Goal: Book appointment/travel/reservation

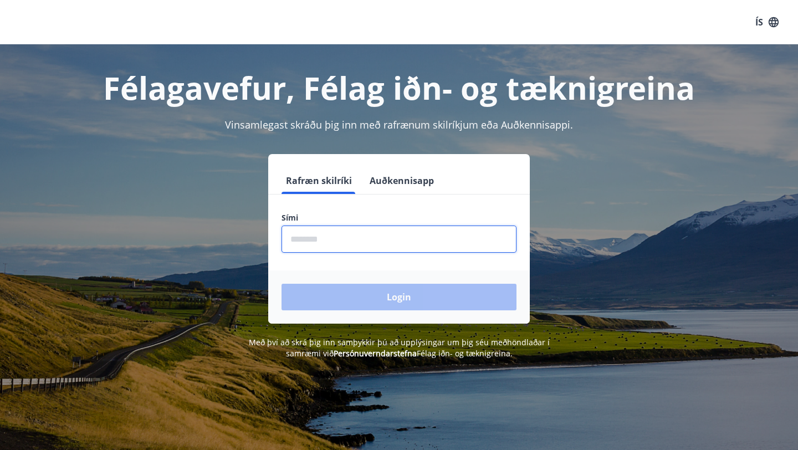
click at [312, 245] on input "phone" at bounding box center [398, 238] width 235 height 27
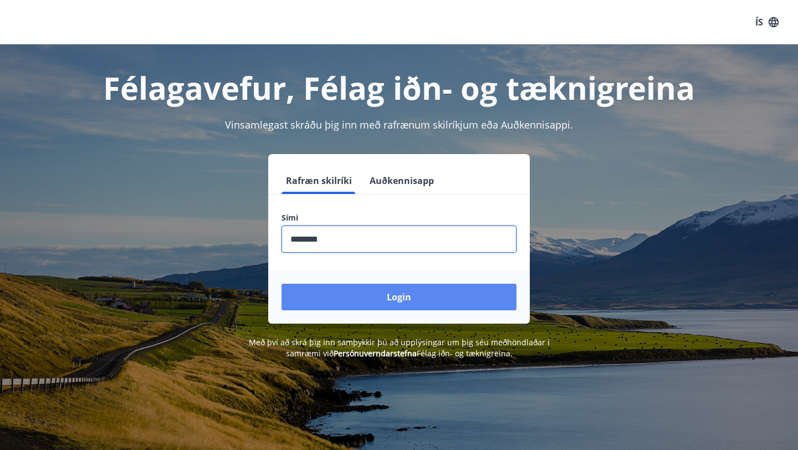
type input "********"
click at [388, 304] on button "Login" at bounding box center [398, 297] width 235 height 27
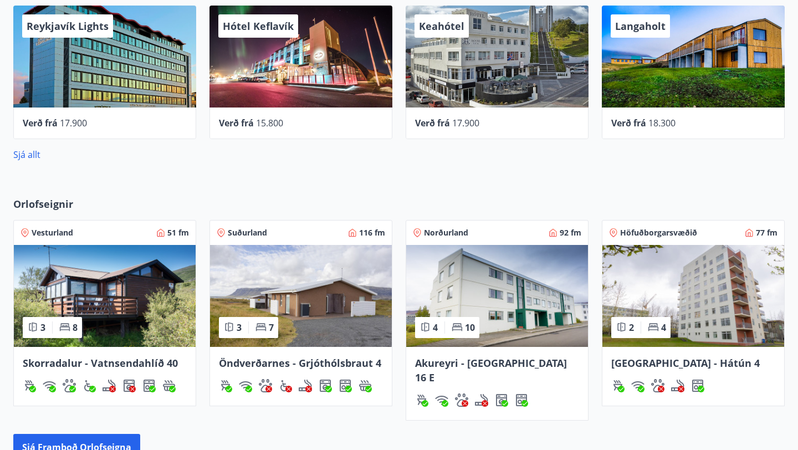
scroll to position [453, 0]
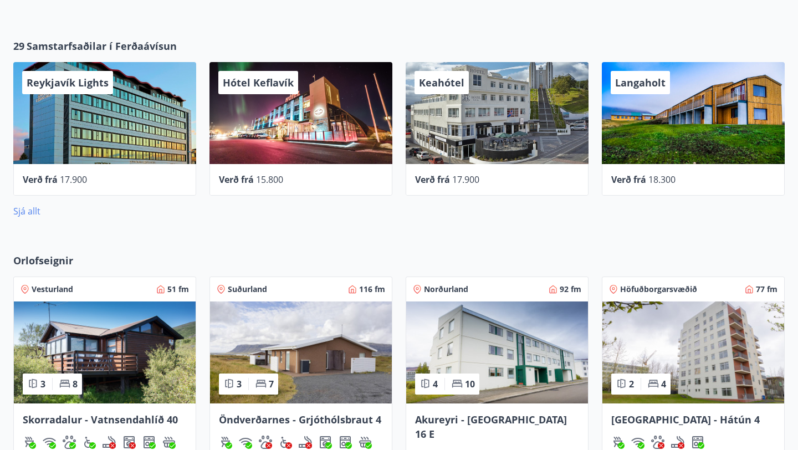
click at [22, 210] on link "Sjá allt" at bounding box center [26, 211] width 27 height 12
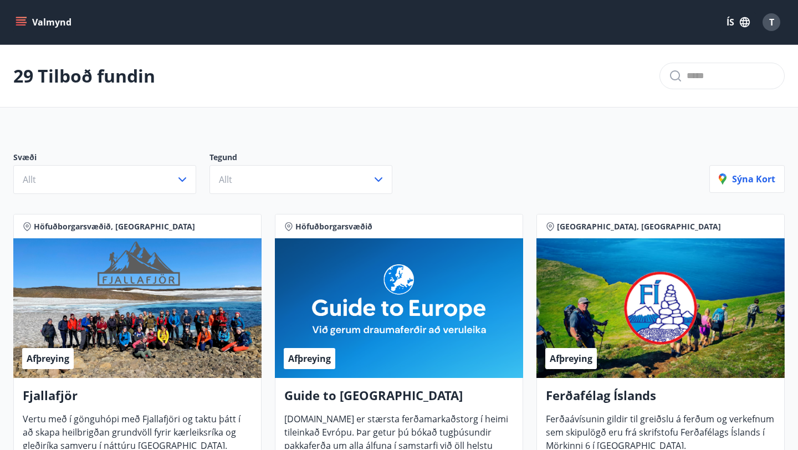
click at [22, 20] on icon "menu" at bounding box center [21, 22] width 11 height 11
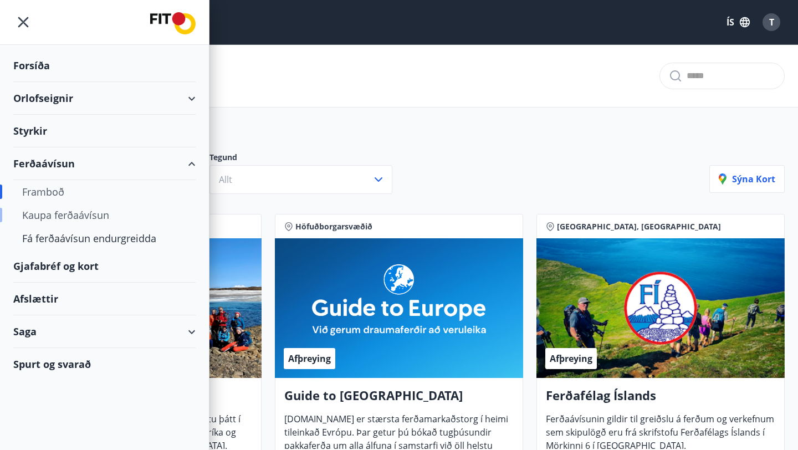
click at [50, 213] on div "Kaupa ferðaávísun" at bounding box center [104, 214] width 165 height 23
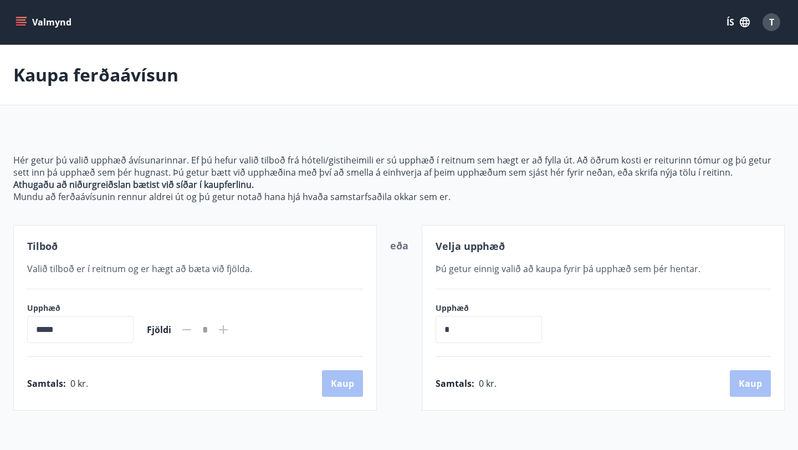
click at [22, 18] on icon "menu" at bounding box center [22, 17] width 12 height 1
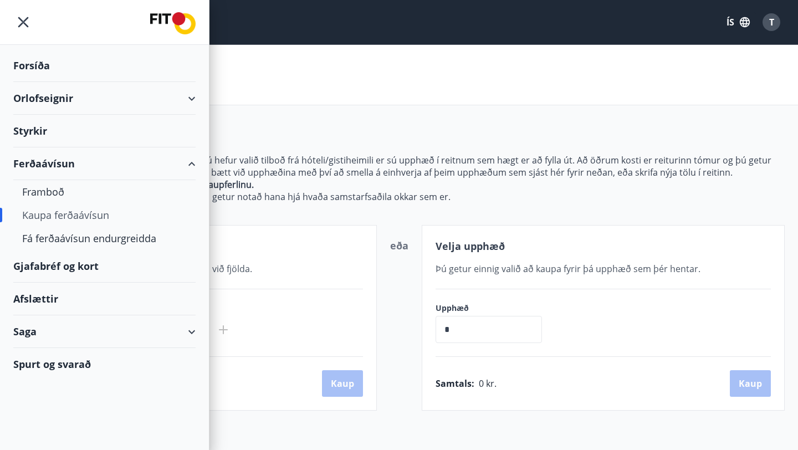
click at [65, 266] on div "Gjafabréf og kort" at bounding box center [104, 266] width 182 height 33
click at [45, 298] on div "Afslættir" at bounding box center [104, 299] width 182 height 33
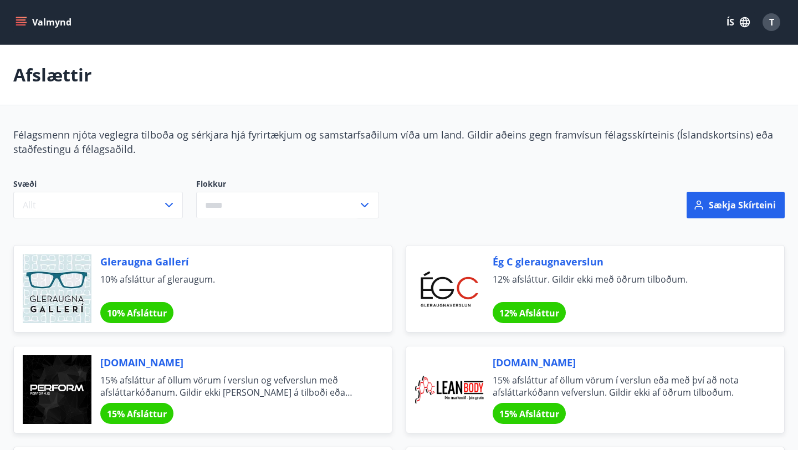
click at [23, 18] on icon "menu" at bounding box center [22, 17] width 12 height 1
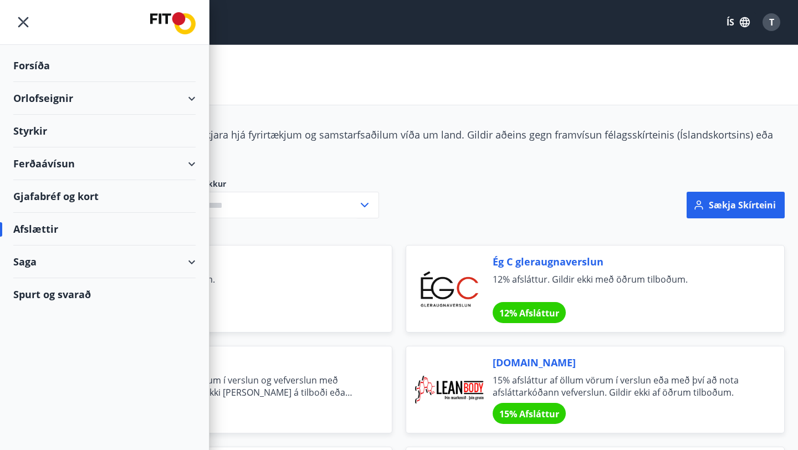
click at [188, 260] on div "Saga" at bounding box center [104, 261] width 182 height 33
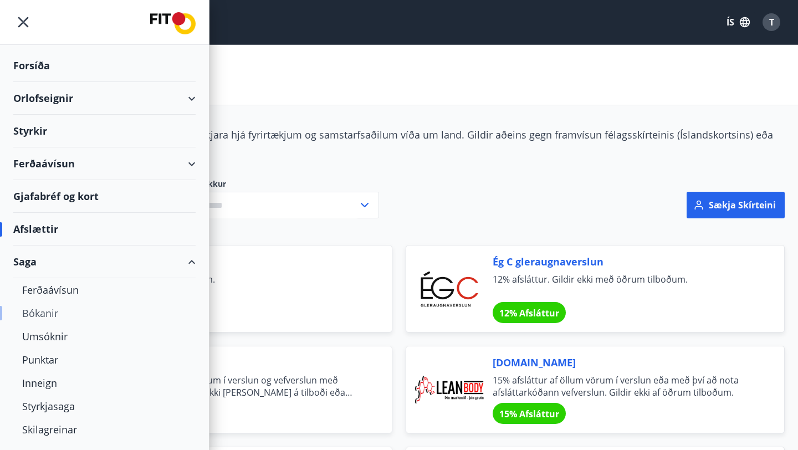
scroll to position [23, 0]
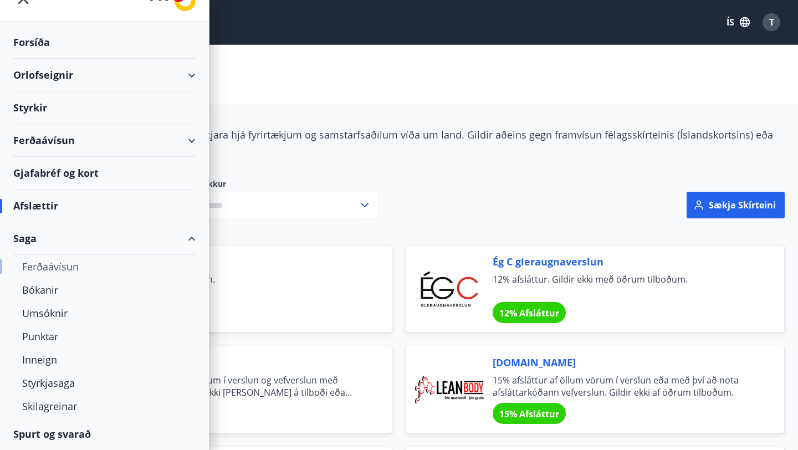
click at [60, 265] on div "Ferðaávísun" at bounding box center [104, 266] width 165 height 23
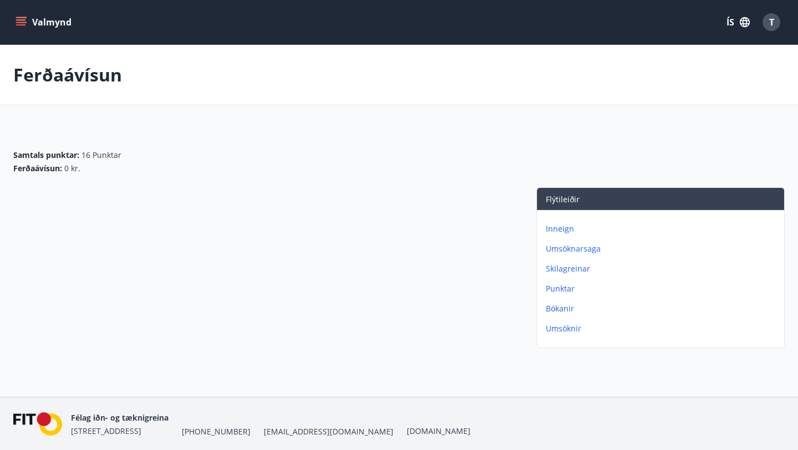
click at [560, 289] on p "Punktar" at bounding box center [663, 288] width 234 height 11
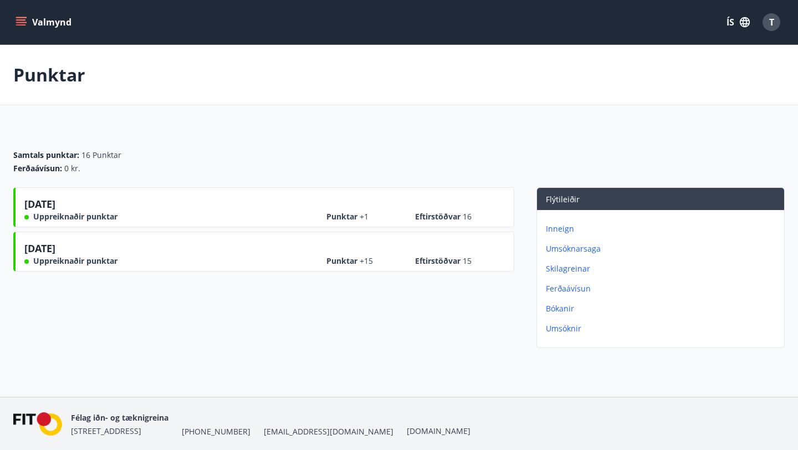
click at [563, 269] on p "Skilagreinar" at bounding box center [663, 268] width 234 height 11
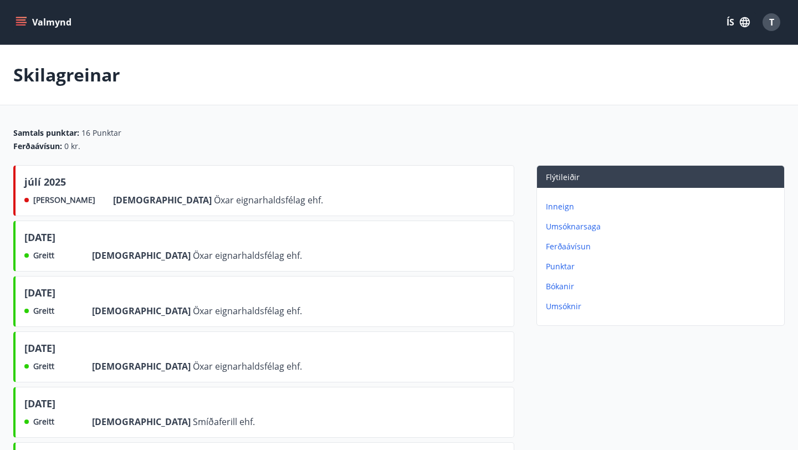
click at [554, 204] on p "Inneign" at bounding box center [663, 206] width 234 height 11
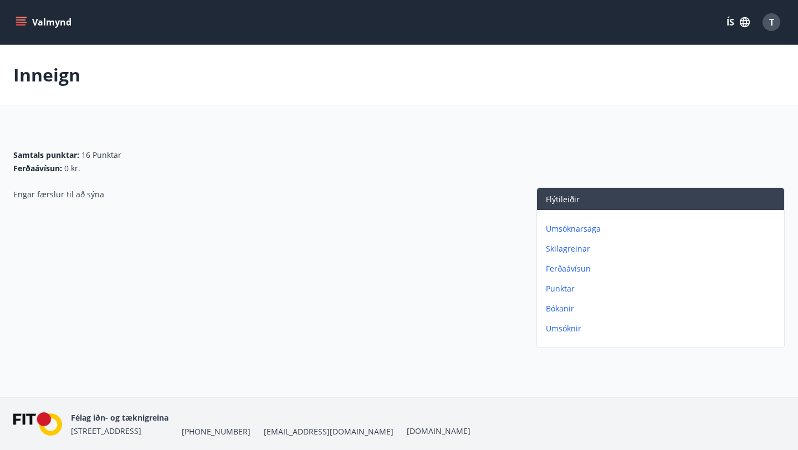
click at [566, 248] on p "Skilagreinar" at bounding box center [663, 248] width 234 height 11
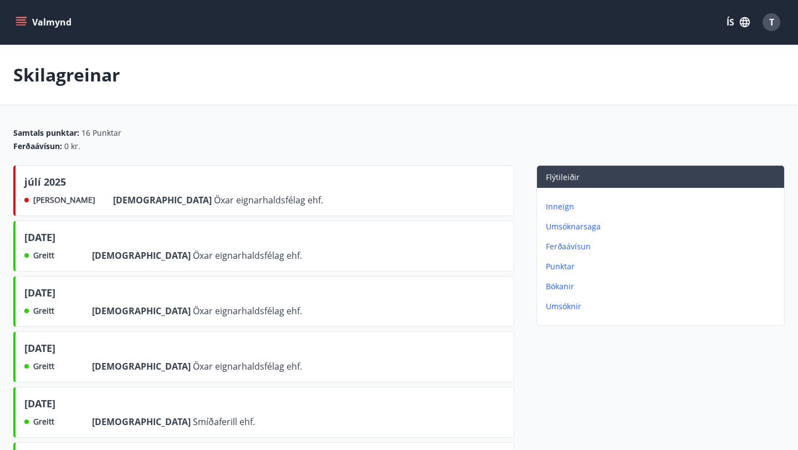
click at [25, 16] on button "Valmynd" at bounding box center [44, 22] width 63 height 20
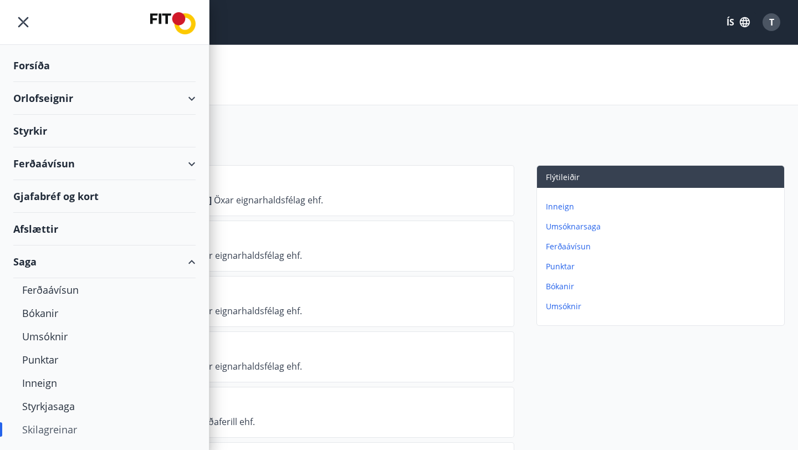
click at [36, 82] on div "Styrkir" at bounding box center [104, 65] width 182 height 33
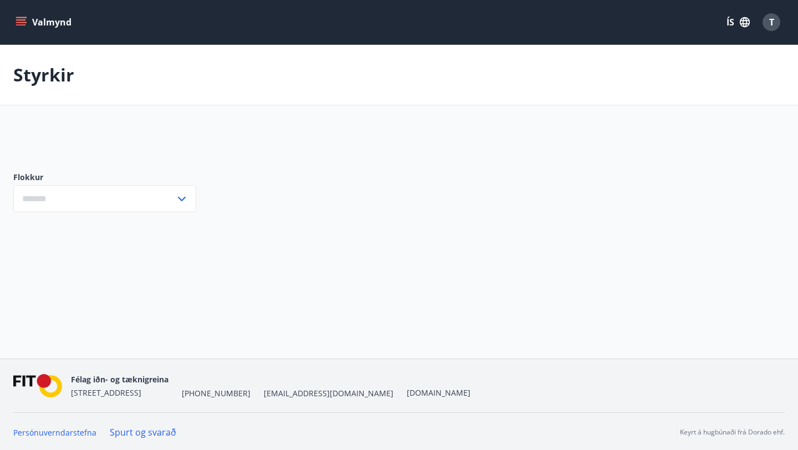
type input "***"
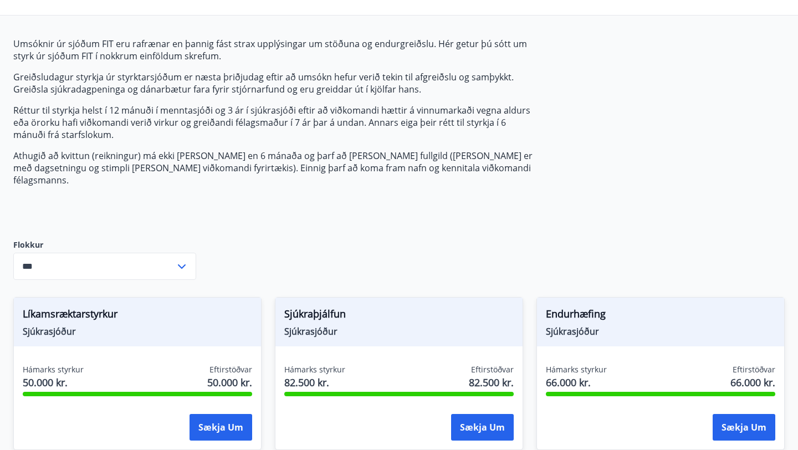
scroll to position [135, 0]
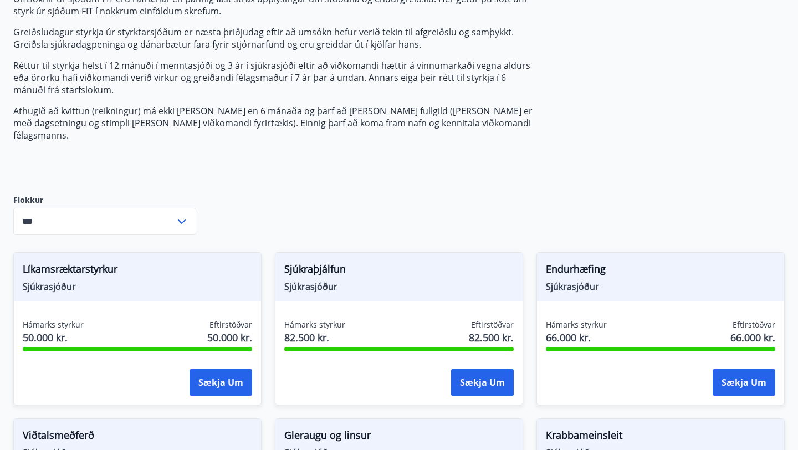
click at [182, 215] on icon at bounding box center [181, 221] width 13 height 13
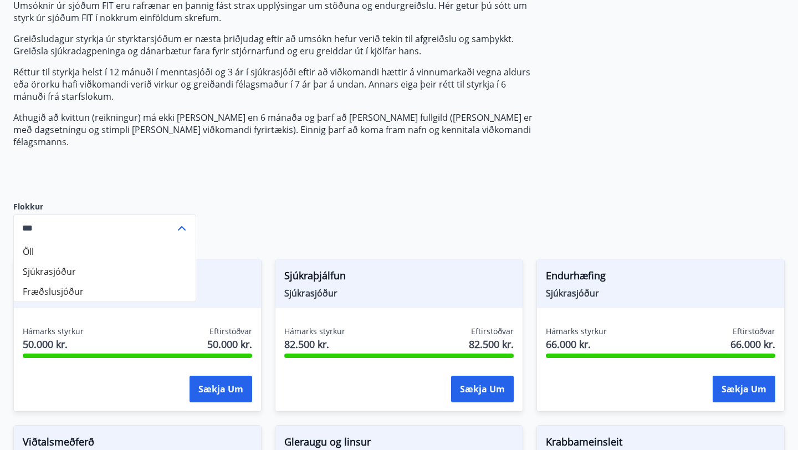
scroll to position [219, 0]
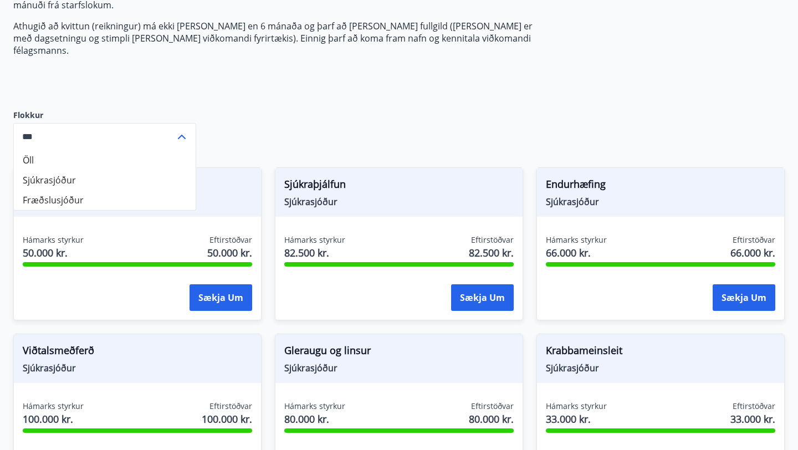
click at [265, 105] on div "Umsóknir úr sjóðum FIT eru rafrænar en þannig fást strax upplýsingar um stöðuna…" at bounding box center [398, 370] width 771 height 924
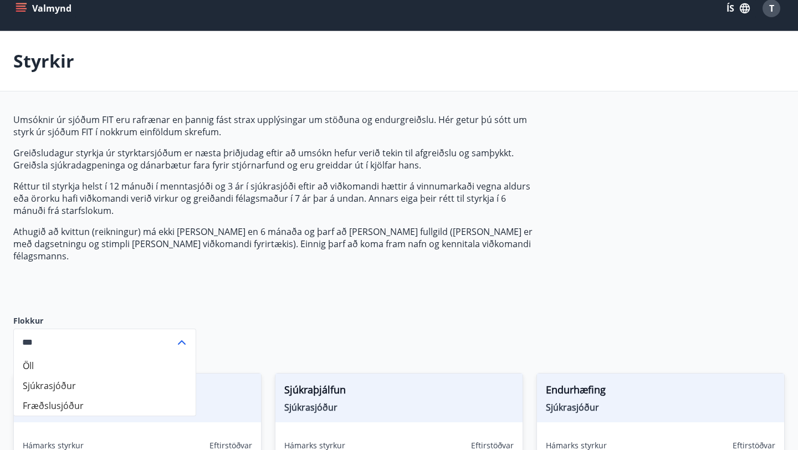
scroll to position [0, 0]
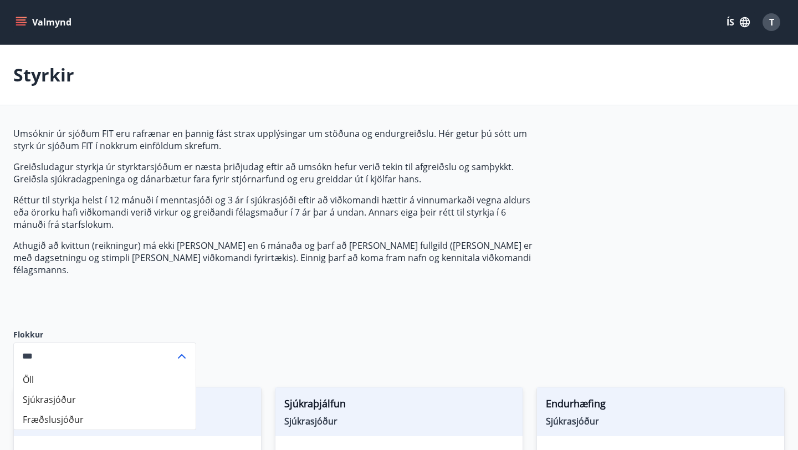
click at [20, 19] on icon "menu" at bounding box center [21, 22] width 11 height 11
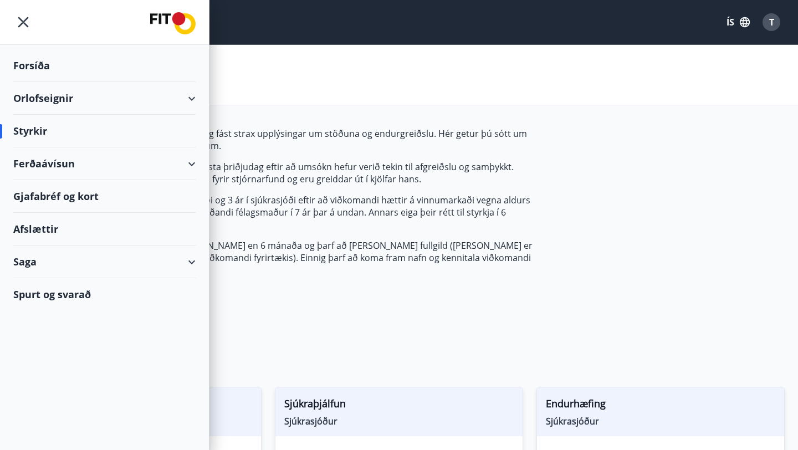
click at [33, 66] on div "Forsíða" at bounding box center [104, 65] width 182 height 33
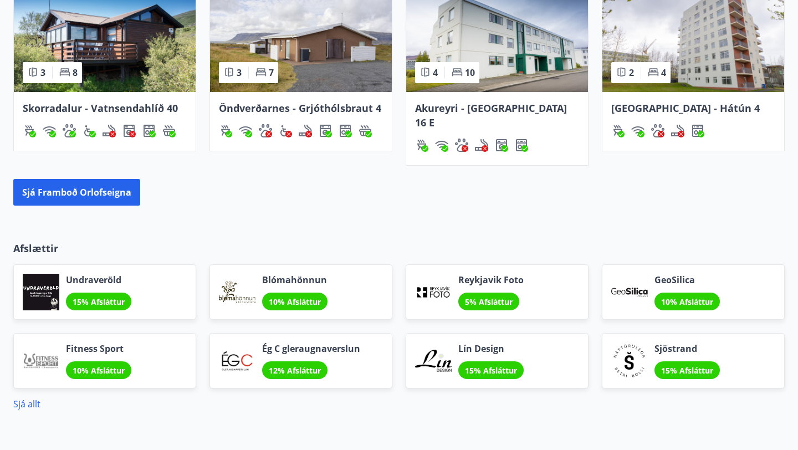
scroll to position [774, 0]
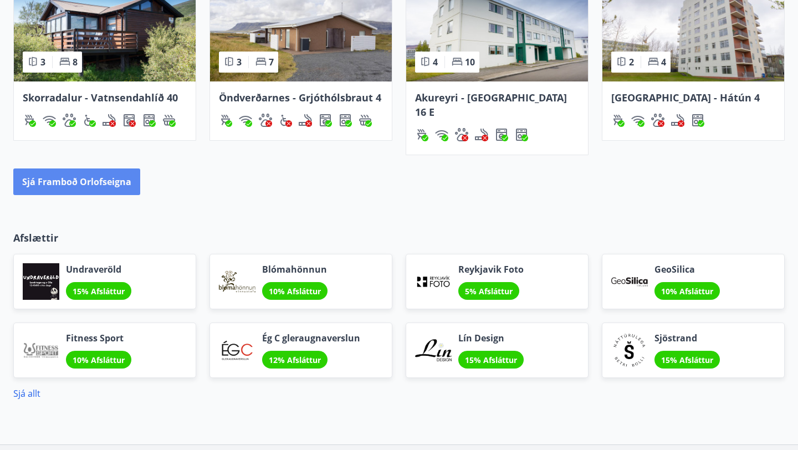
click at [73, 172] on button "Sjá framboð orlofseigna" at bounding box center [76, 181] width 127 height 27
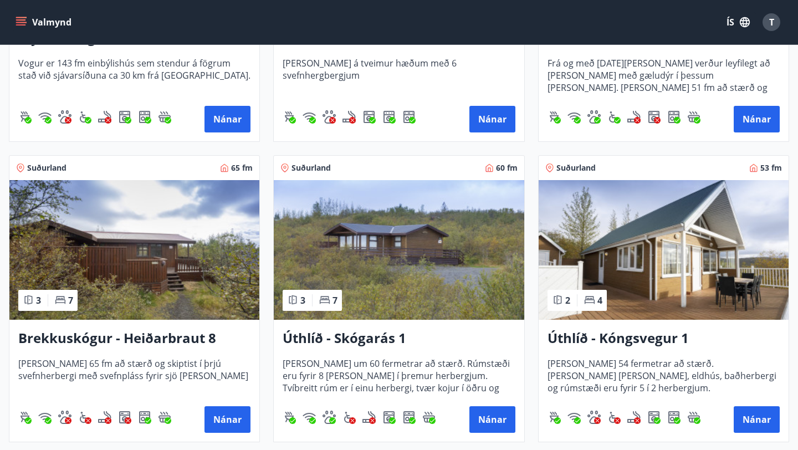
scroll to position [1601, 0]
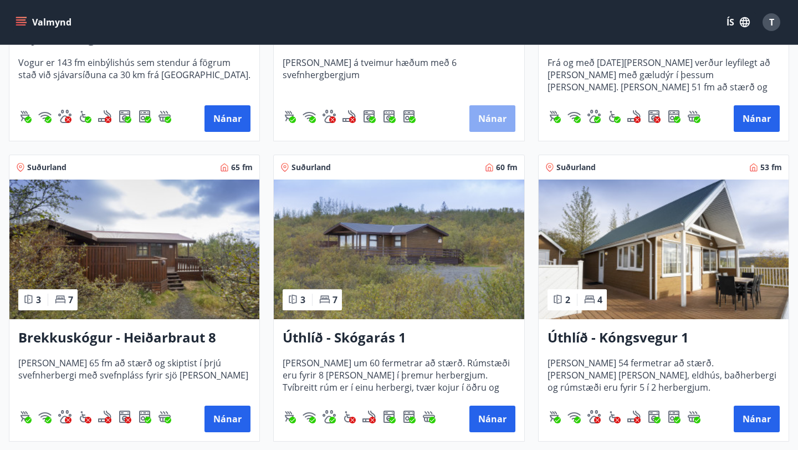
click at [493, 116] on button "Nánar" at bounding box center [492, 118] width 46 height 27
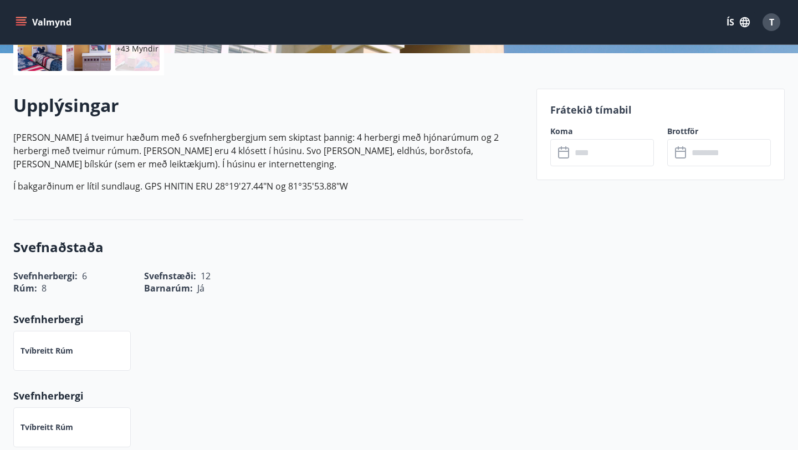
scroll to position [273, 0]
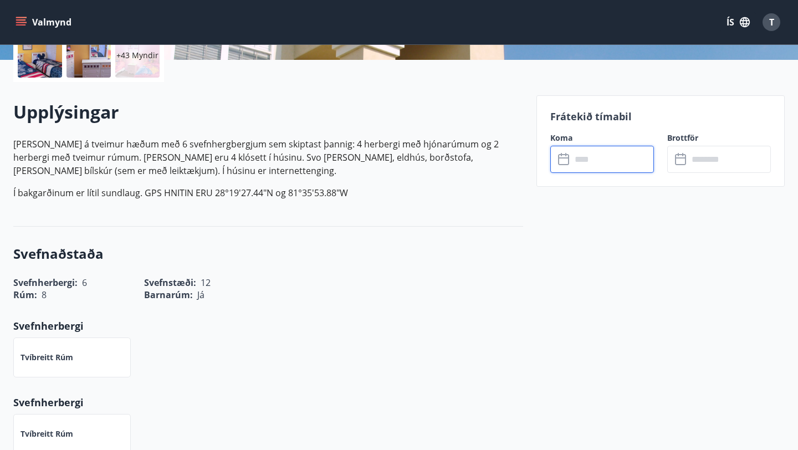
click at [572, 158] on input "text" at bounding box center [612, 159] width 83 height 27
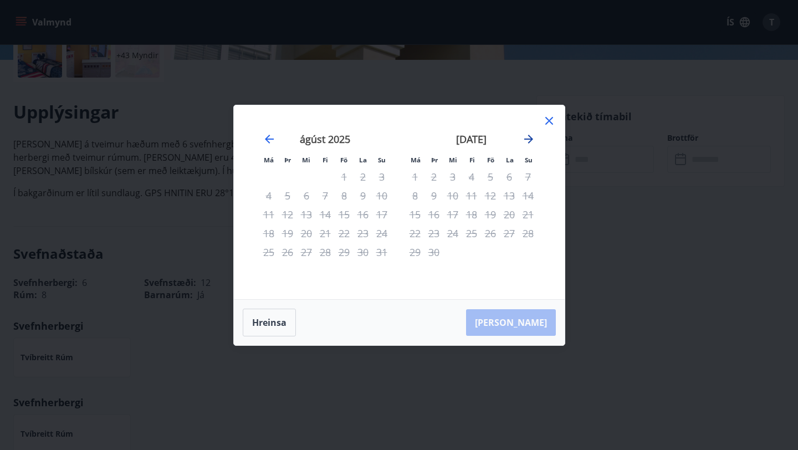
click at [525, 140] on icon "Move forward to switch to the next month." at bounding box center [528, 138] width 13 height 13
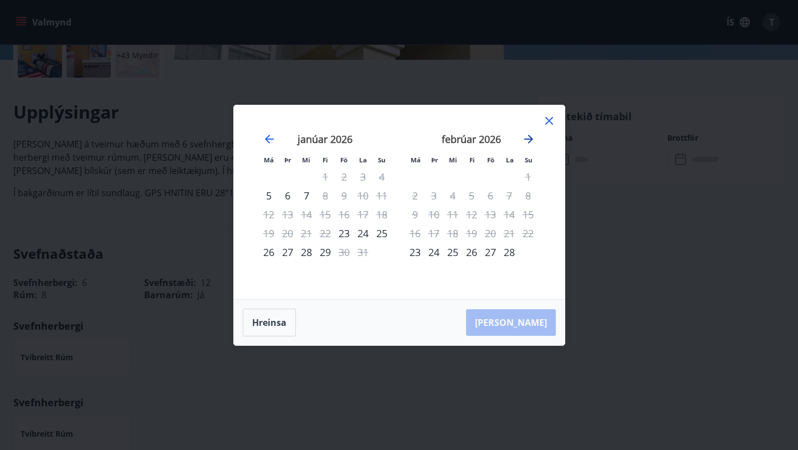
click at [525, 140] on icon "Move forward to switch to the next month." at bounding box center [528, 138] width 13 height 13
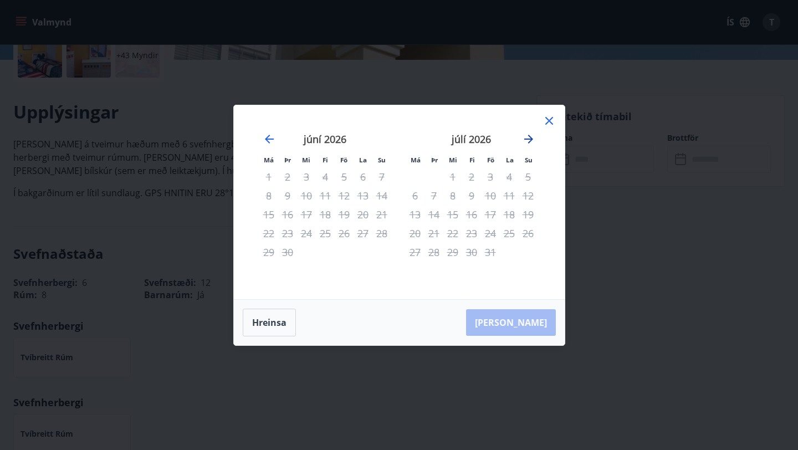
click at [525, 140] on icon "Move forward to switch to the next month." at bounding box center [528, 138] width 13 height 13
click at [546, 120] on icon at bounding box center [548, 120] width 13 height 13
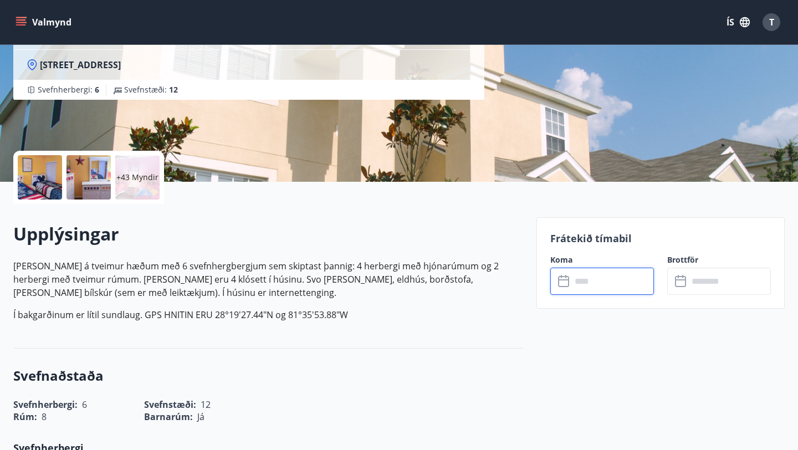
scroll to position [0, 0]
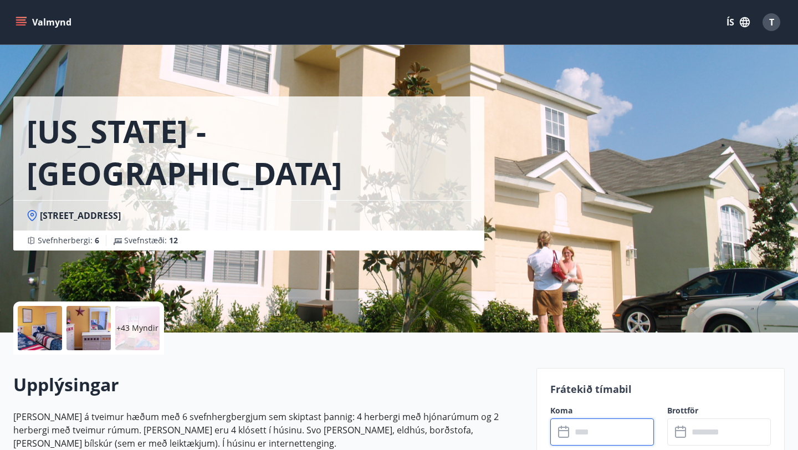
click at [25, 16] on button "Valmynd" at bounding box center [44, 22] width 63 height 20
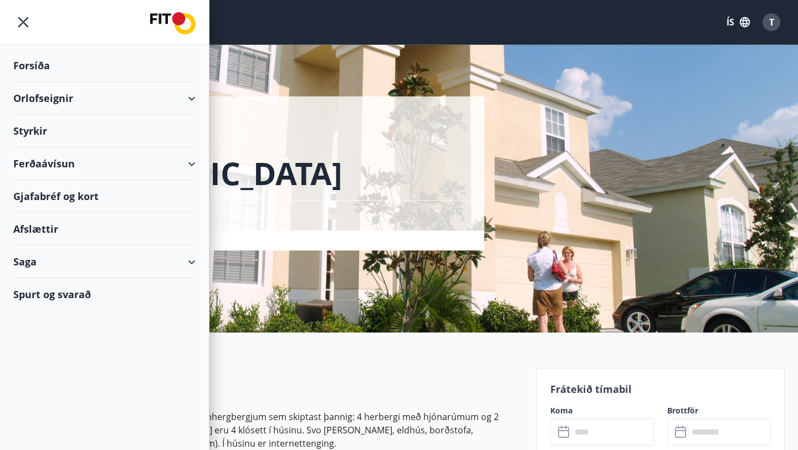
click at [46, 167] on div "Ferðaávísun" at bounding box center [104, 163] width 182 height 33
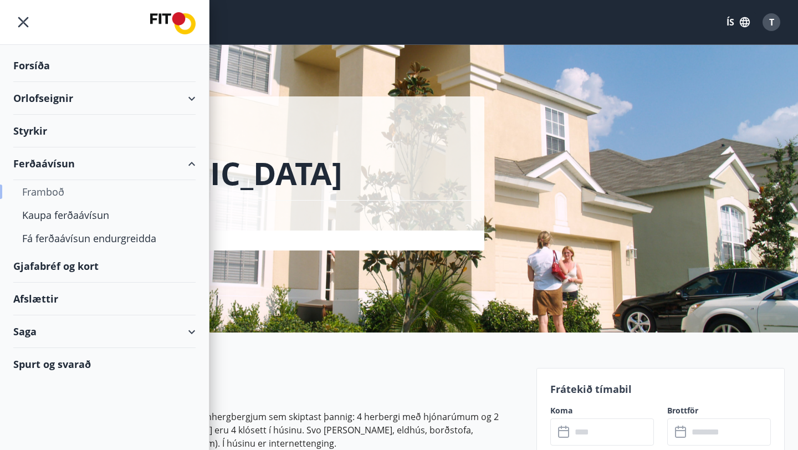
click at [42, 194] on div "Framboð" at bounding box center [104, 191] width 165 height 23
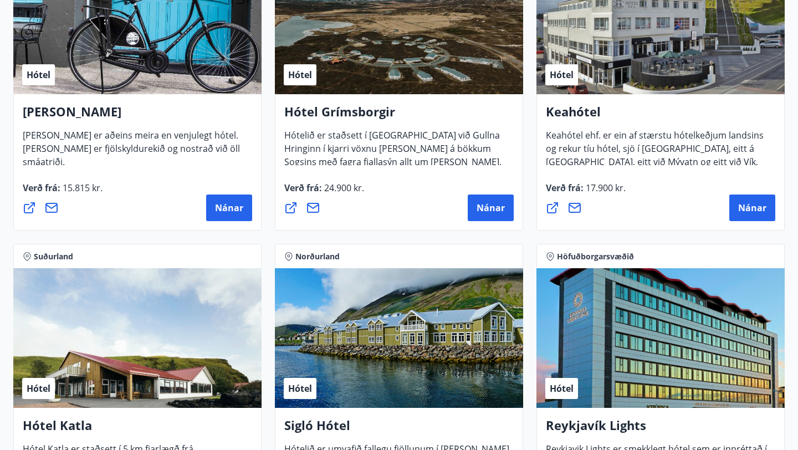
scroll to position [607, 0]
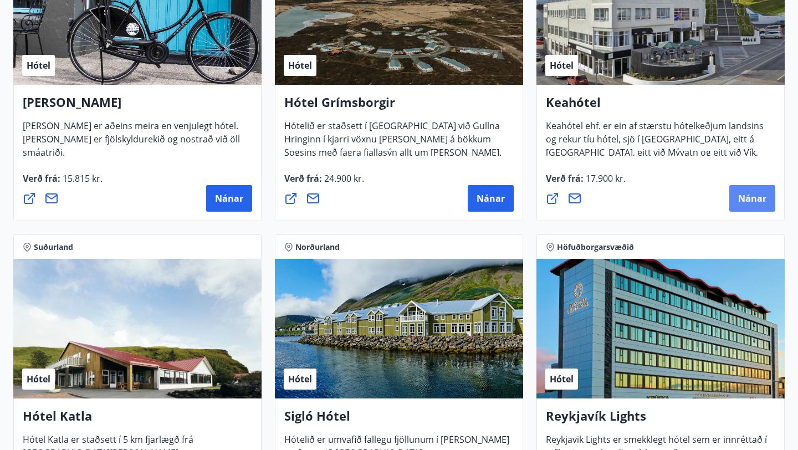
click at [752, 203] on span "Nánar" at bounding box center [752, 198] width 28 height 12
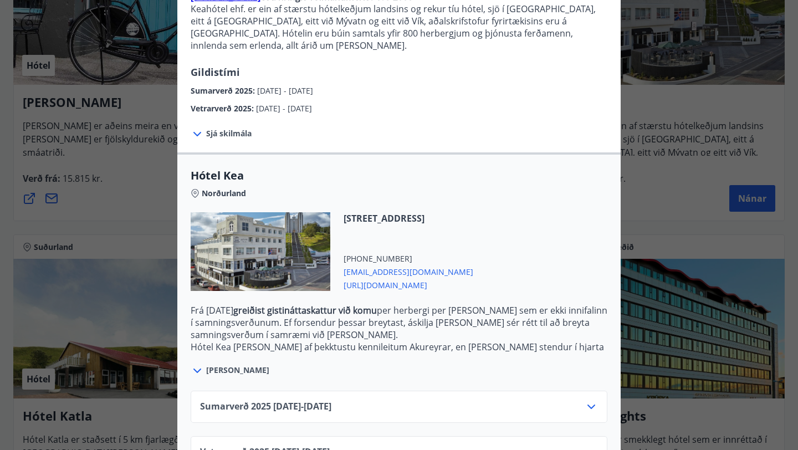
scroll to position [161, 0]
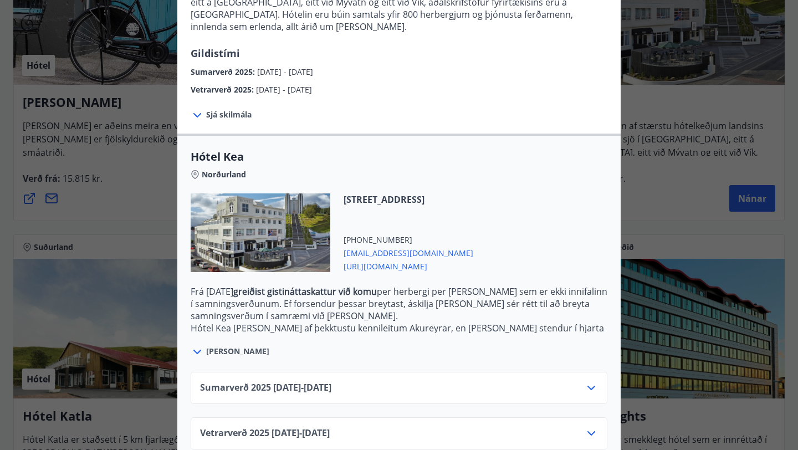
click at [590, 381] on icon at bounding box center [590, 387] width 13 height 13
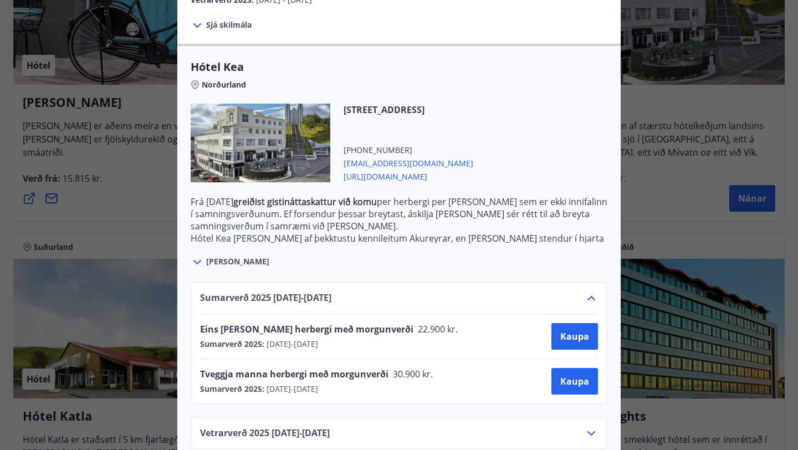
scroll to position [0, 0]
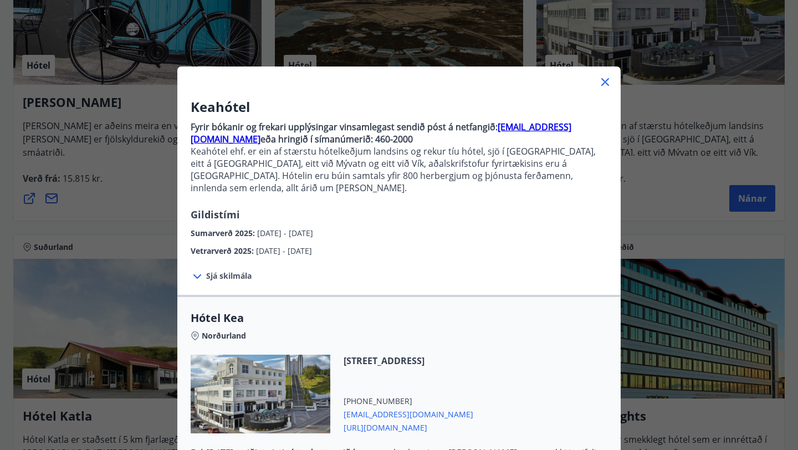
click at [604, 82] on icon at bounding box center [604, 81] width 13 height 13
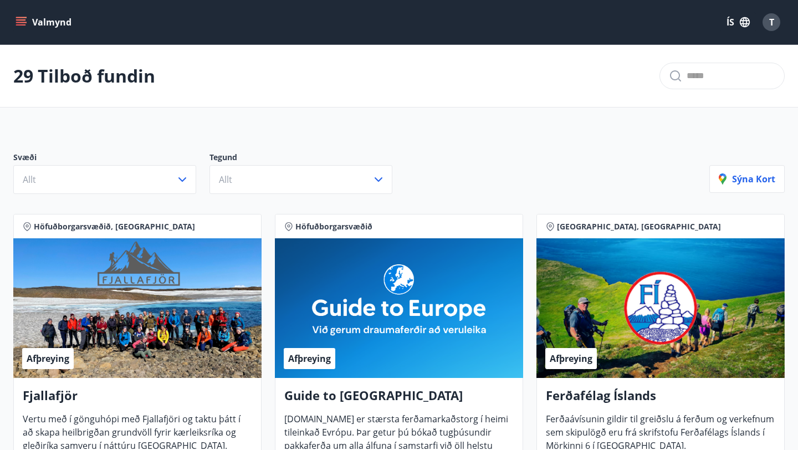
click at [768, 16] on div "T" at bounding box center [771, 22] width 18 height 18
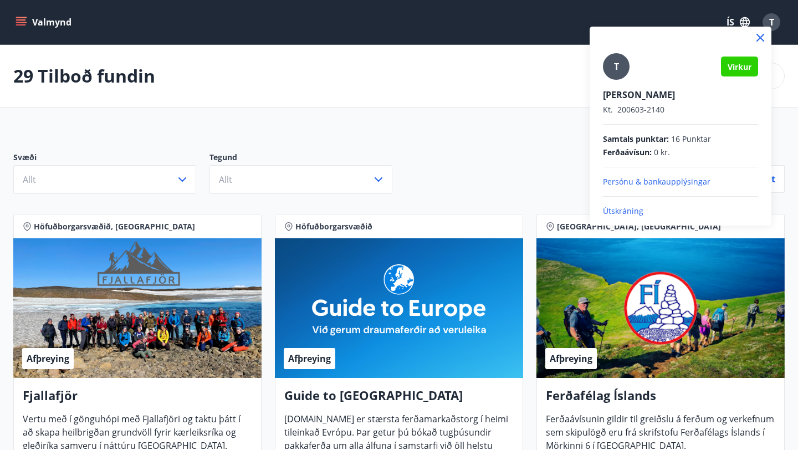
click at [622, 209] on p "Útskráning" at bounding box center [680, 211] width 155 height 11
